Goal: Complete application form: Complete application form

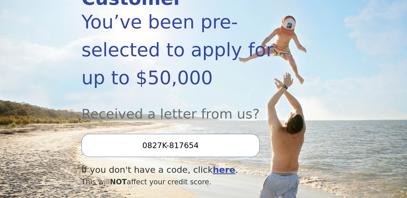
scroll to position [161, 0]
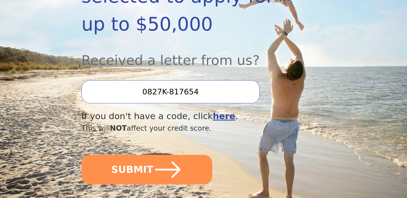
click at [183, 80] on input "0827K-817654" at bounding box center [170, 91] width 178 height 23
type input "0827K-817654"
click at [149, 168] on div "Dear Valued Customer You’ve been pre-selected to apply for up to $50,000 Receiv…" at bounding box center [185, 54] width 208 height 274
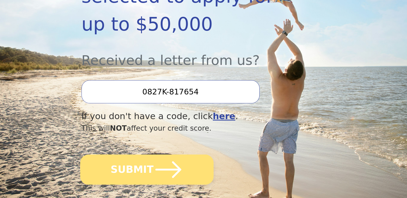
click at [140, 155] on button "SUBMIT" at bounding box center [146, 170] width 133 height 30
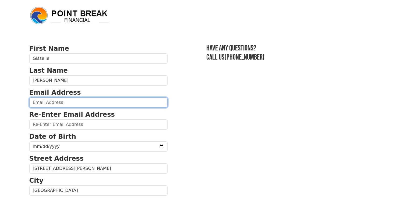
click at [74, 99] on input "email" at bounding box center [98, 103] width 138 height 10
type input "gisselle.gonzo@gmail.com"
type input "(305) 298-9079"
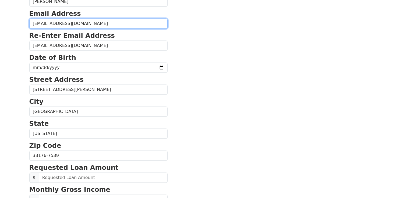
scroll to position [66, 0]
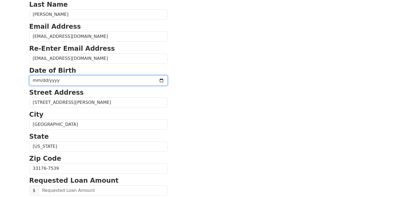
click at [103, 82] on input "date" at bounding box center [98, 81] width 138 height 10
type input "1989-07-27"
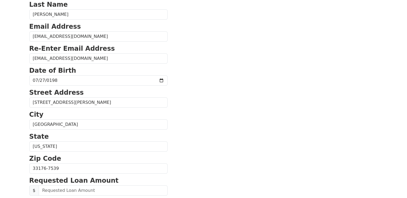
click at [249, 91] on section "First Name Gisselle Last Name Gonzalez Email Address gisselle.gonzo@gmail.com R…" at bounding box center [203, 170] width 349 height 384
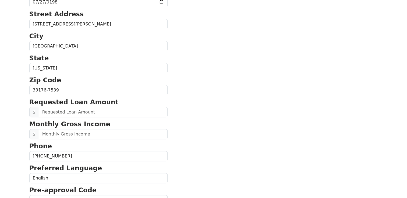
scroll to position [174, 0]
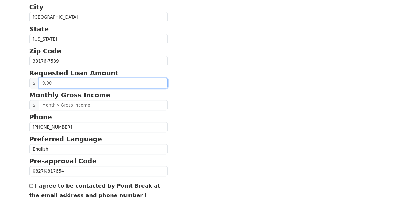
click at [75, 83] on input "text" at bounding box center [103, 83] width 129 height 10
type input "30,000.00"
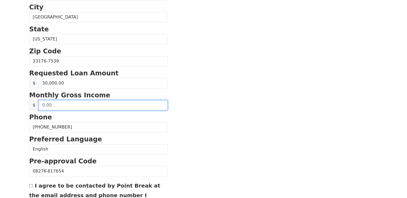
click at [70, 101] on input "text" at bounding box center [103, 105] width 129 height 10
type input "5,000.00"
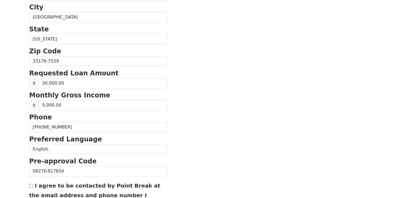
click at [212, 89] on section "First Name Gisselle Last Name Gonzalez Email Address gisselle.gonzo@gmail.com R…" at bounding box center [203, 62] width 349 height 384
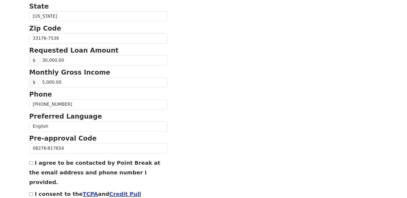
scroll to position [228, 0]
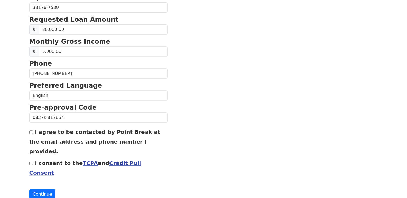
click at [31, 162] on input "I consent to the TCPA and Credit Pull Consent" at bounding box center [30, 163] width 3 height 3
checkbox input "true"
click at [31, 133] on input "I agree to be contacted by Point Break at the email address and phone number I …" at bounding box center [30, 132] width 3 height 3
checkbox input "true"
click at [44, 190] on button "Continue" at bounding box center [42, 195] width 26 height 10
